Goal: Check status: Check status

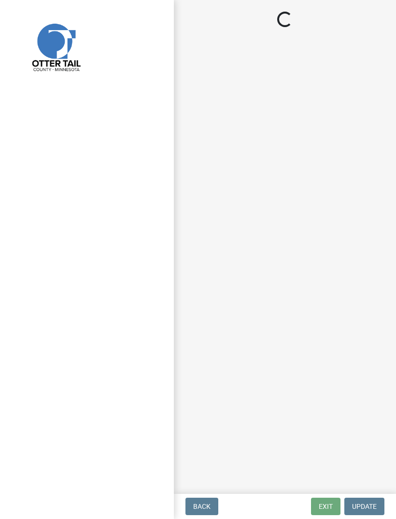
select select "710d5f49-2663-4e73-9718-d0c4e189f5ed"
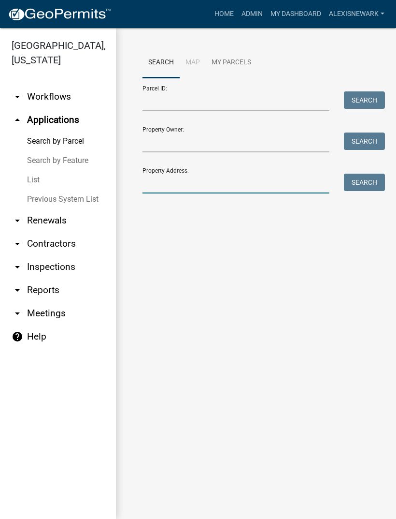
click at [205, 178] on input "Property Address:" at bounding box center [236, 184] width 187 height 20
type input "38602"
click at [356, 188] on button "Search" at bounding box center [364, 182] width 41 height 17
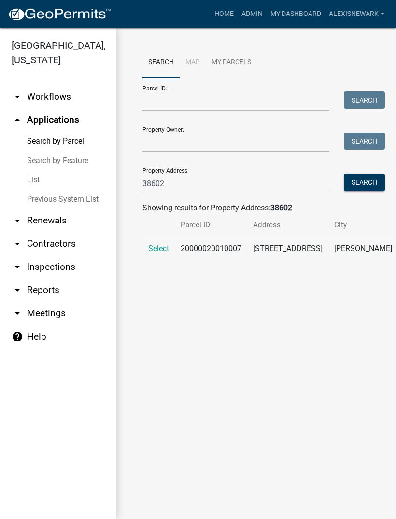
click at [160, 253] on span "Select" at bounding box center [158, 248] width 21 height 9
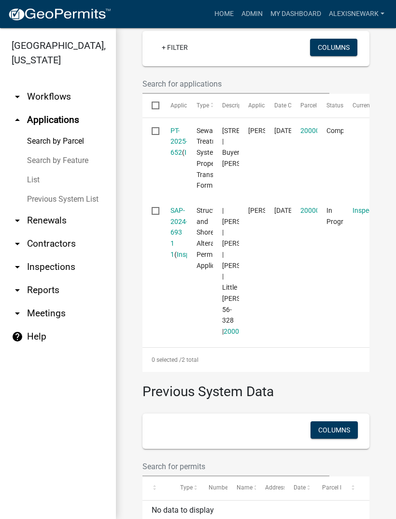
scroll to position [289, 0]
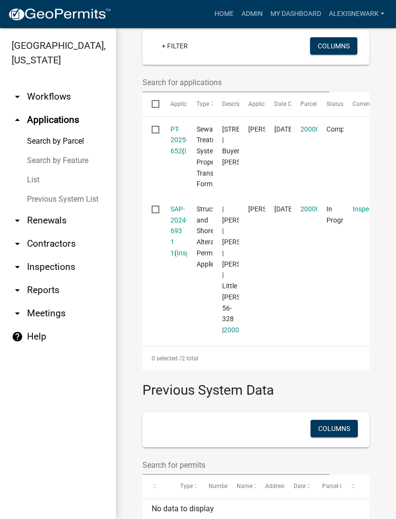
click at [179, 251] on link "SAP-2024-693 1 1" at bounding box center [179, 231] width 17 height 52
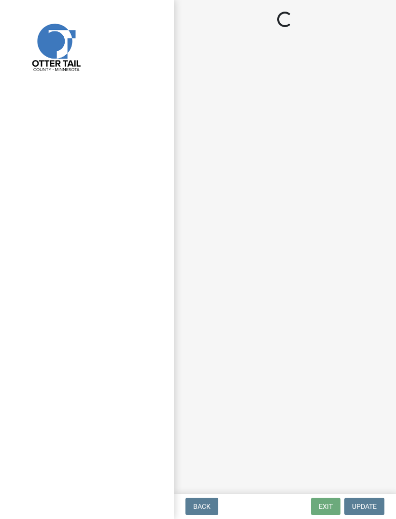
select select "710d5f49-2663-4e73-9718-d0c4e189f5ed"
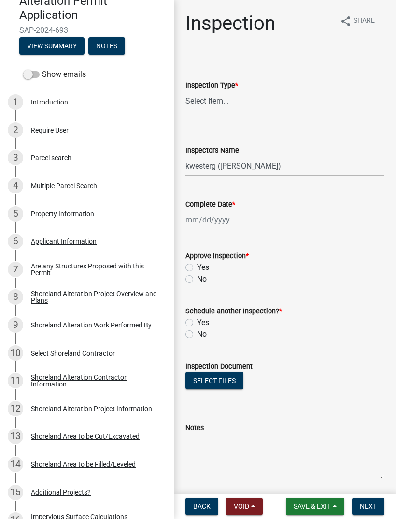
scroll to position [115, 0]
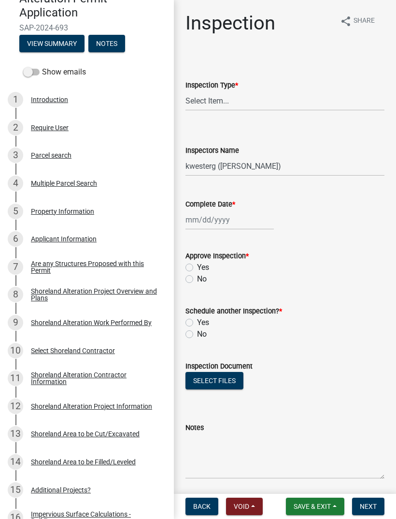
click at [142, 292] on div "Shoreland Alteration Project Overview and Plans" at bounding box center [95, 295] width 128 height 14
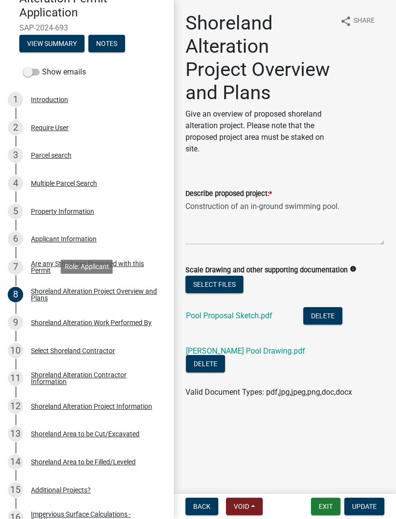
click at [283, 349] on link "[PERSON_NAME] Pool Drawing.pdf" at bounding box center [245, 350] width 119 height 9
